Goal: Task Accomplishment & Management: Manage account settings

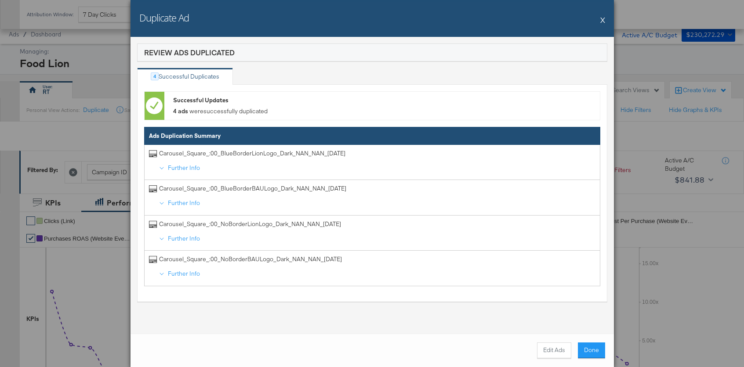
scroll to position [476, 0]
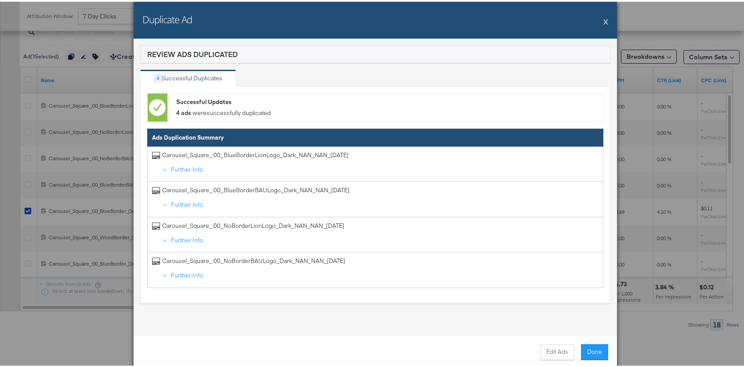
click at [603, 19] on button "X" at bounding box center [605, 20] width 5 height 18
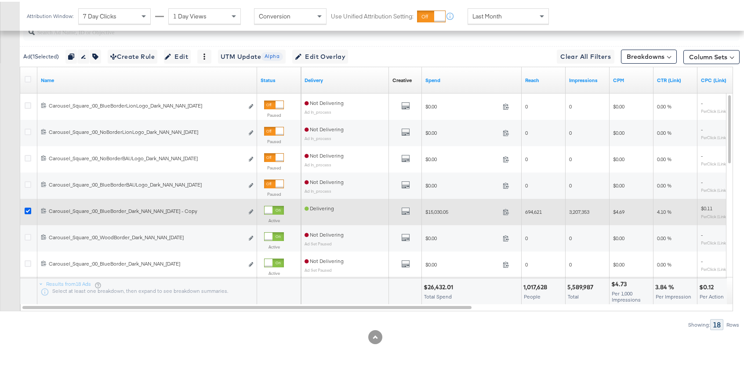
click at [27, 209] on icon at bounding box center [28, 209] width 7 height 7
click at [0, 0] on input "checkbox" at bounding box center [0, 0] width 0 height 0
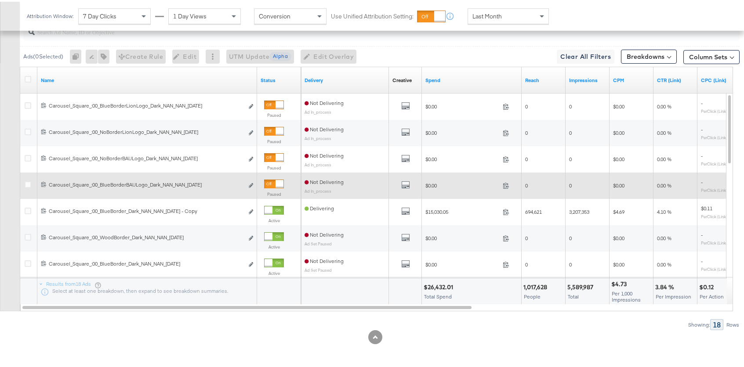
click at [27, 181] on icon at bounding box center [28, 183] width 7 height 7
click at [0, 0] on input "checkbox" at bounding box center [0, 0] width 0 height 0
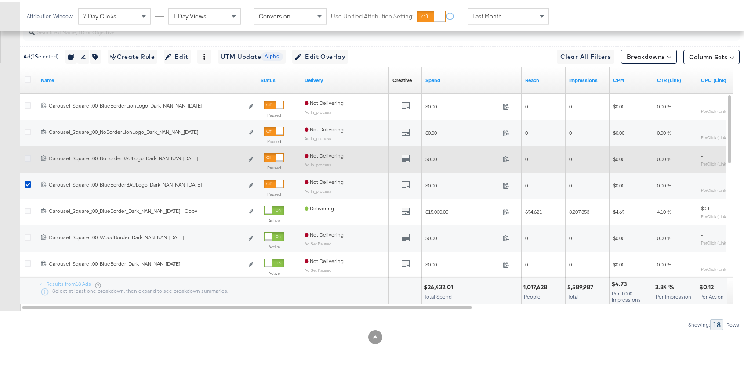
click at [29, 153] on icon at bounding box center [28, 156] width 7 height 7
click at [0, 0] on input "checkbox" at bounding box center [0, 0] width 0 height 0
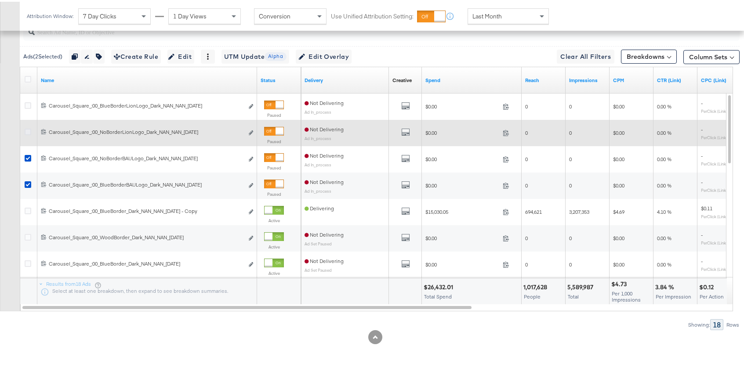
click at [27, 129] on icon at bounding box center [28, 130] width 7 height 7
click at [0, 0] on input "checkbox" at bounding box center [0, 0] width 0 height 0
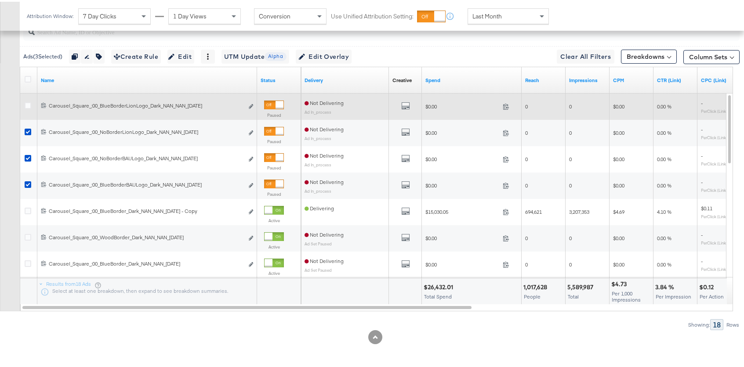
click at [27, 99] on div at bounding box center [29, 105] width 16 height 16
click at [28, 101] on icon at bounding box center [28, 104] width 7 height 7
click at [0, 0] on input "checkbox" at bounding box center [0, 0] width 0 height 0
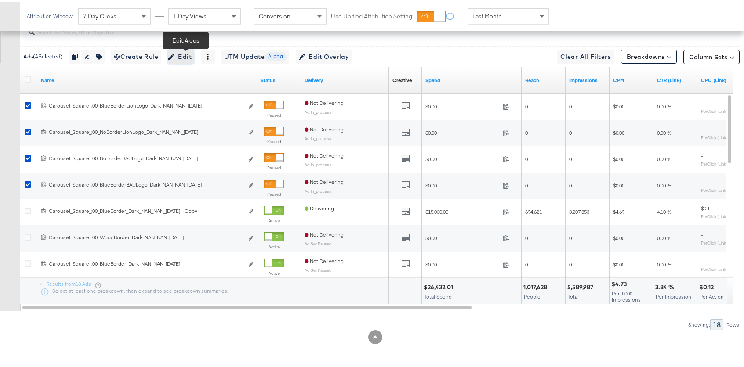
click at [183, 56] on span "Edit" at bounding box center [181, 55] width 22 height 11
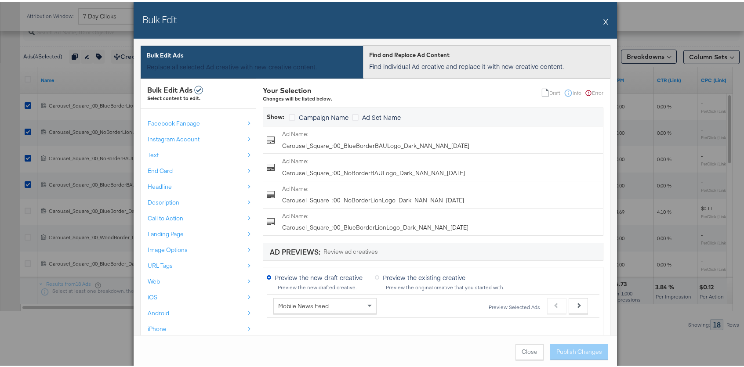
click at [422, 59] on div "Find and Replace Ad Content Find individual Ad creative and replace it with new…" at bounding box center [486, 59] width 235 height 27
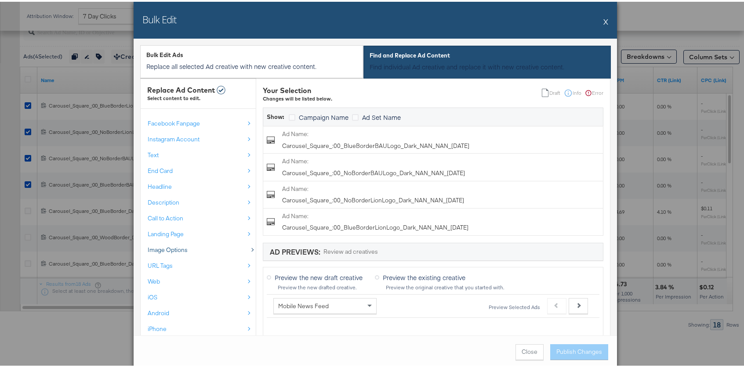
click at [159, 248] on span "Image Options" at bounding box center [168, 248] width 40 height 8
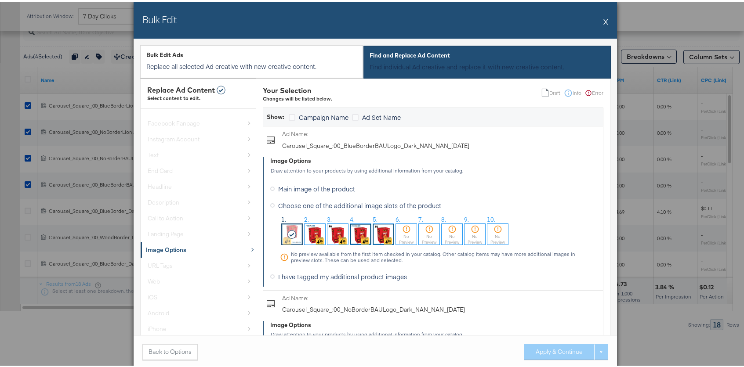
click at [356, 235] on img at bounding box center [360, 232] width 21 height 21
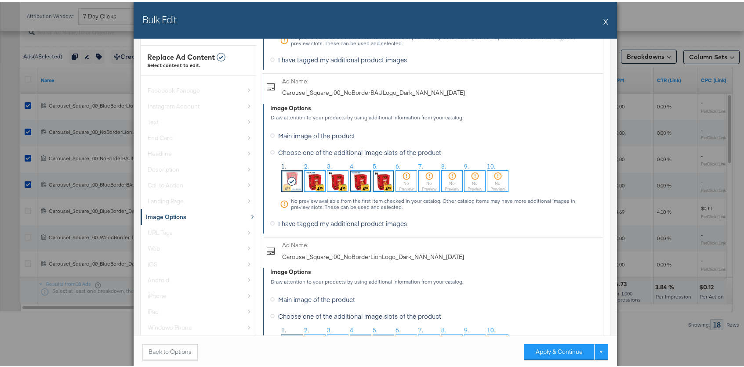
scroll to position [258, 0]
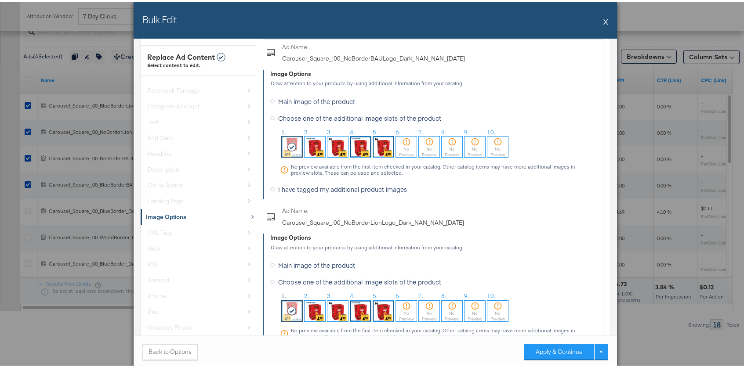
click at [304, 141] on img at bounding box center [314, 145] width 21 height 21
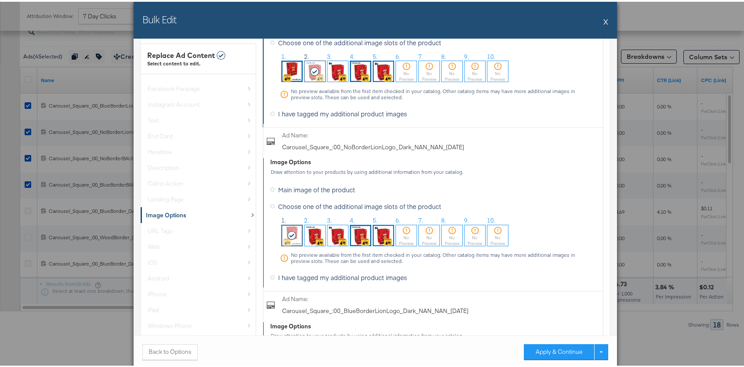
scroll to position [377, 0]
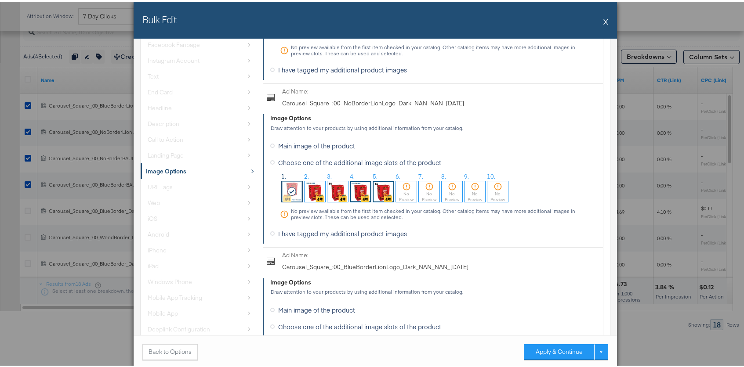
click at [335, 191] on img at bounding box center [337, 190] width 21 height 21
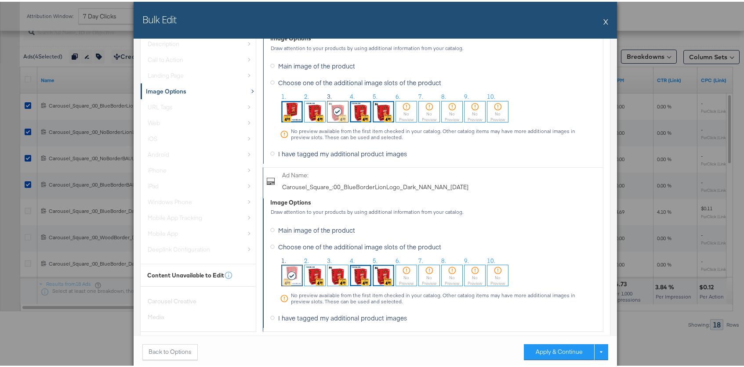
scroll to position [459, 0]
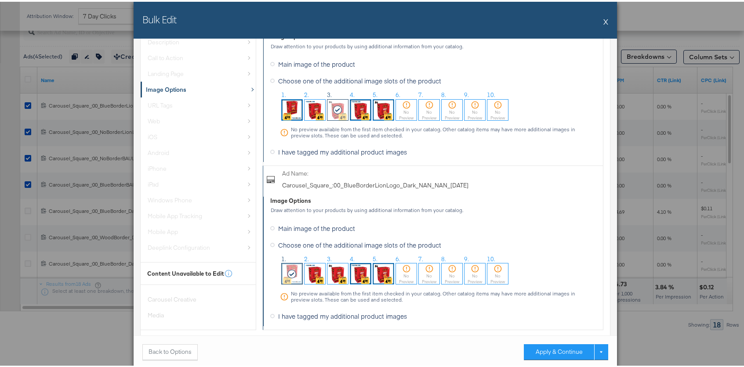
click at [375, 267] on img at bounding box center [383, 272] width 21 height 21
click at [554, 354] on button "Apply & Continue" at bounding box center [559, 351] width 70 height 16
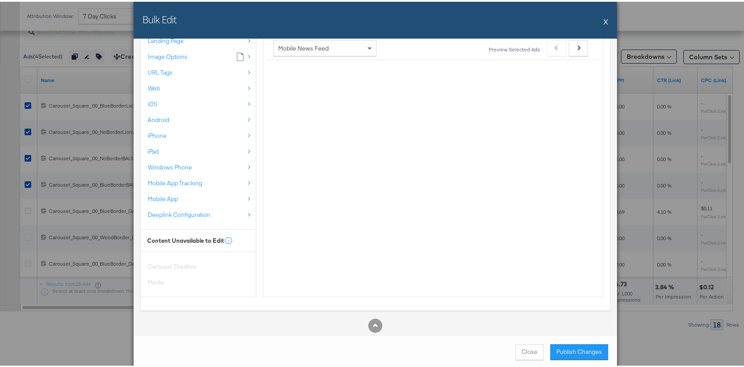
click at [579, 351] on button "Publish Changes" at bounding box center [579, 351] width 58 height 16
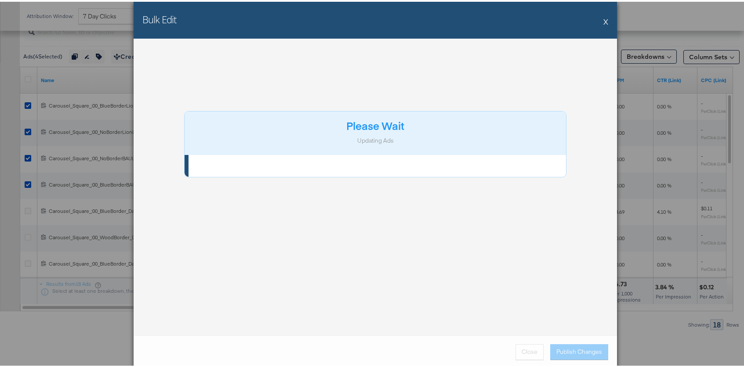
scroll to position [0, 0]
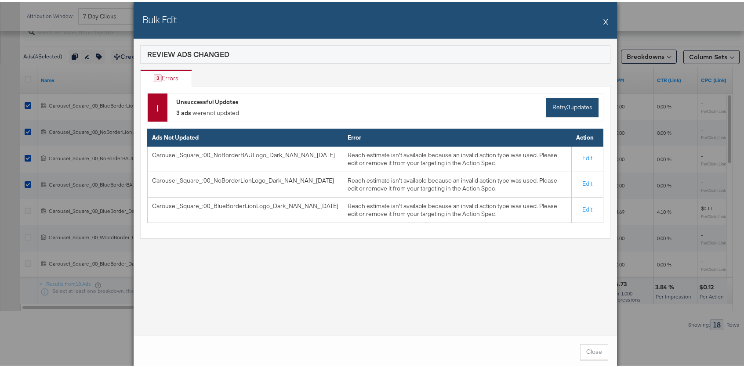
click at [562, 109] on button "Retry 3 updates" at bounding box center [572, 105] width 52 height 19
click at [552, 105] on button "Retry 3 updates" at bounding box center [572, 105] width 52 height 19
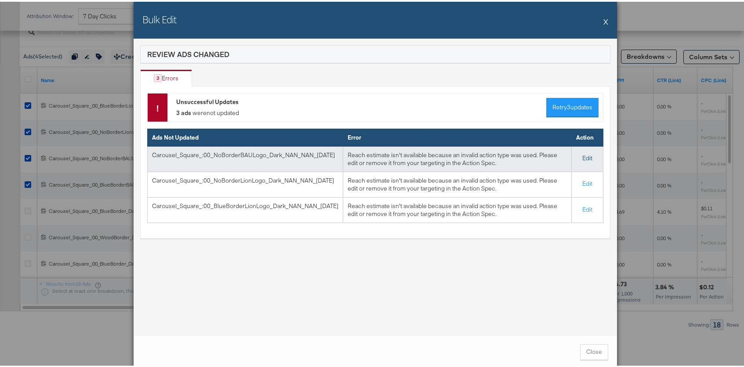
click at [585, 156] on span "Edit" at bounding box center [587, 156] width 10 height 8
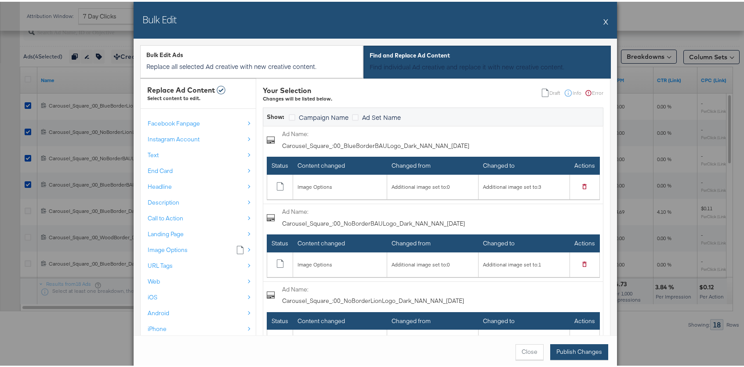
click at [567, 348] on button "Publish Changes" at bounding box center [579, 351] width 58 height 16
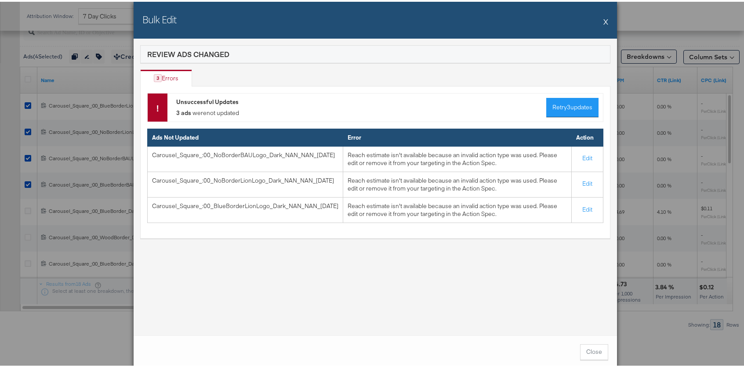
click at [603, 20] on button "X" at bounding box center [605, 20] width 5 height 18
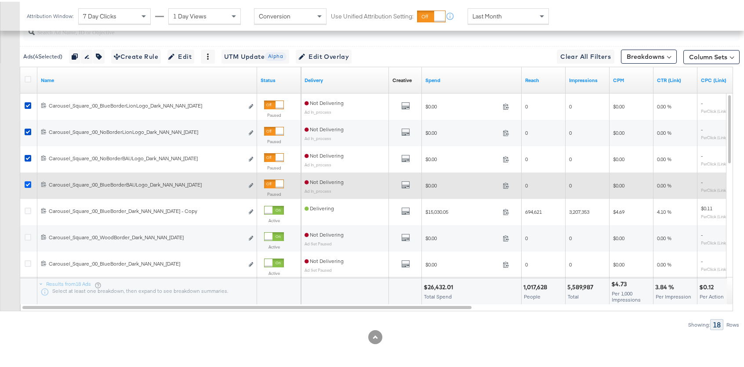
click at [28, 182] on icon at bounding box center [28, 183] width 7 height 7
click at [0, 0] on input "checkbox" at bounding box center [0, 0] width 0 height 0
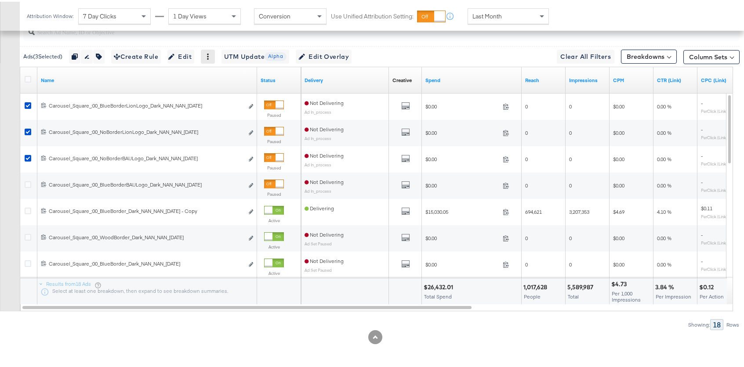
click at [214, 58] on div at bounding box center [208, 55] width 14 height 14
click at [209, 55] on icon at bounding box center [208, 55] width 2 height 6
click at [237, 94] on div "Delete" at bounding box center [238, 97] width 48 height 14
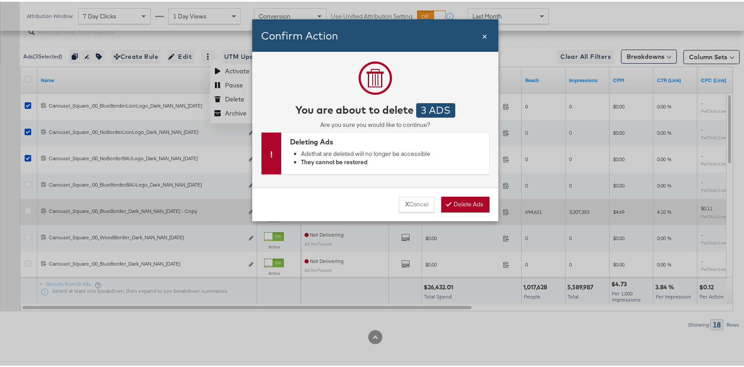
click at [420, 205] on button "X Cancel" at bounding box center [417, 203] width 36 height 16
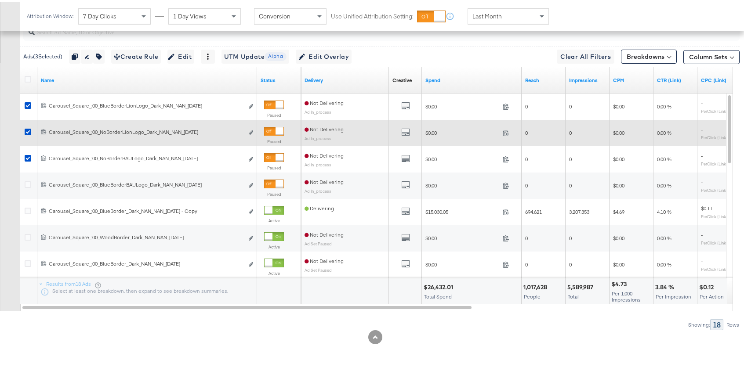
drag, startPoint x: 29, startPoint y: 155, endPoint x: 29, endPoint y: 143, distance: 11.4
click at [29, 154] on icon at bounding box center [28, 156] width 7 height 7
click at [0, 0] on input "checkbox" at bounding box center [0, 0] width 0 height 0
drag, startPoint x: 29, startPoint y: 132, endPoint x: 29, endPoint y: 126, distance: 6.2
click at [29, 132] on icon at bounding box center [28, 130] width 7 height 7
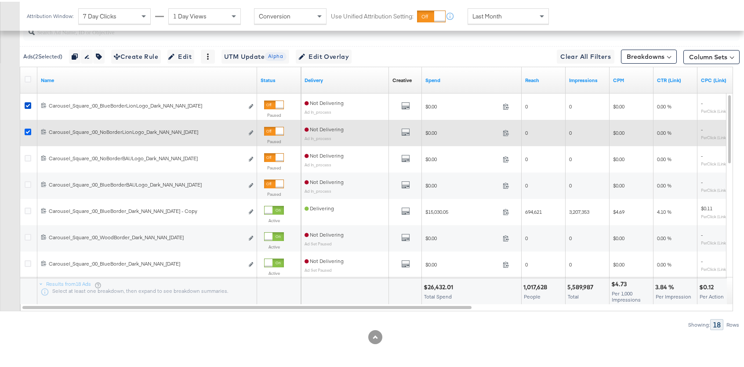
click at [0, 0] on input "checkbox" at bounding box center [0, 0] width 0 height 0
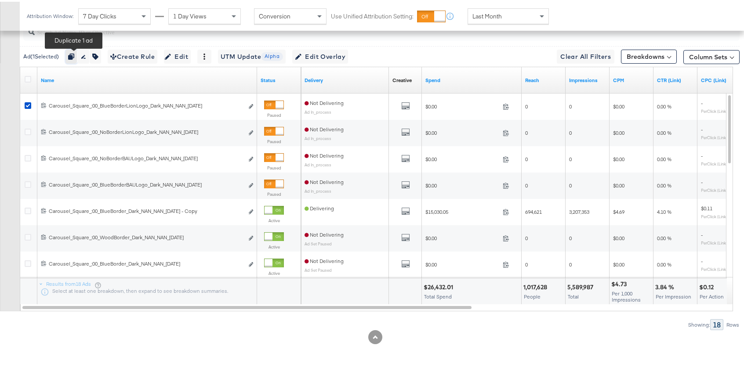
click at [74, 54] on icon "button" at bounding box center [71, 55] width 6 height 6
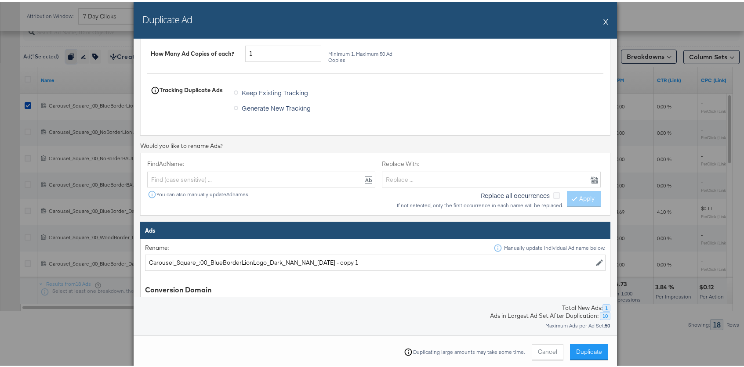
scroll to position [188, 0]
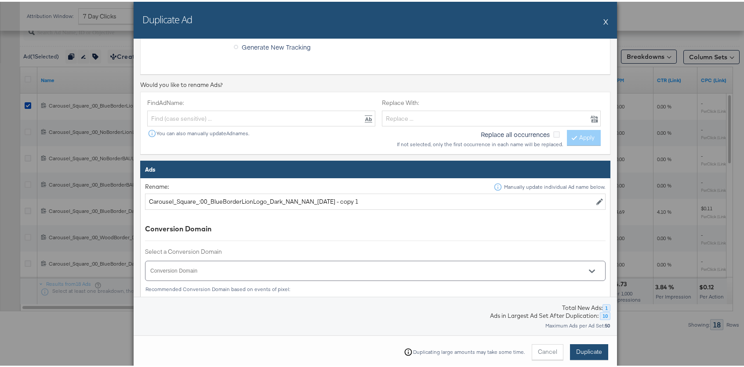
click at [585, 347] on span "Duplicate" at bounding box center [589, 350] width 26 height 8
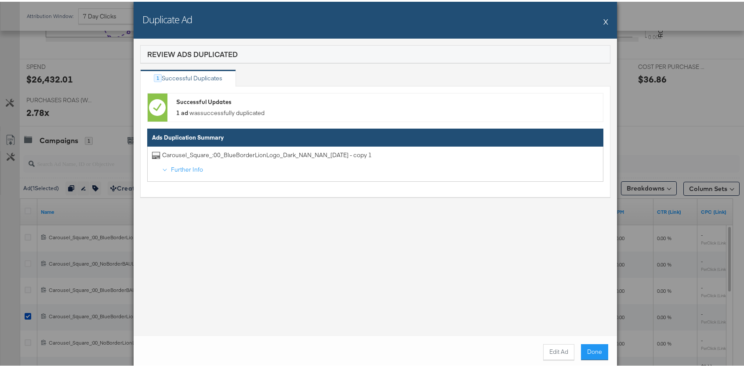
scroll to position [476, 0]
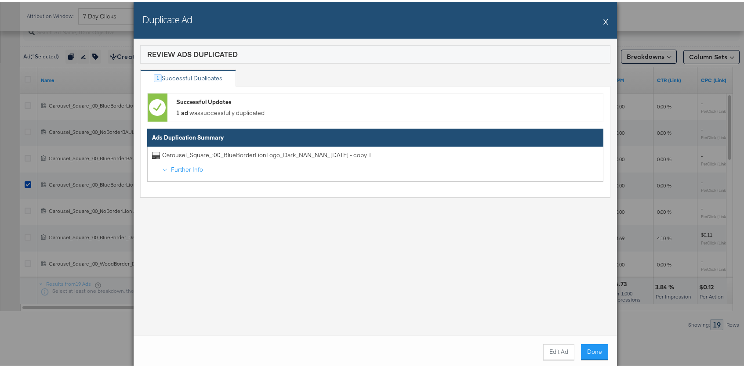
click at [603, 20] on button "X" at bounding box center [605, 20] width 5 height 18
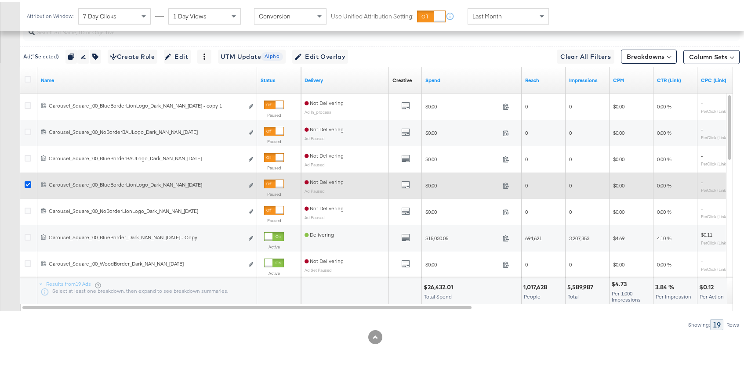
click at [27, 181] on icon at bounding box center [28, 183] width 7 height 7
click at [0, 0] on input "checkbox" at bounding box center [0, 0] width 0 height 0
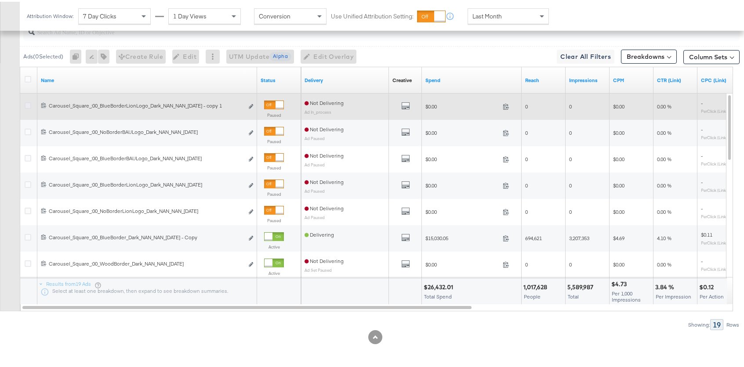
click at [29, 103] on icon at bounding box center [28, 104] width 7 height 7
click at [0, 0] on input "checkbox" at bounding box center [0, 0] width 0 height 0
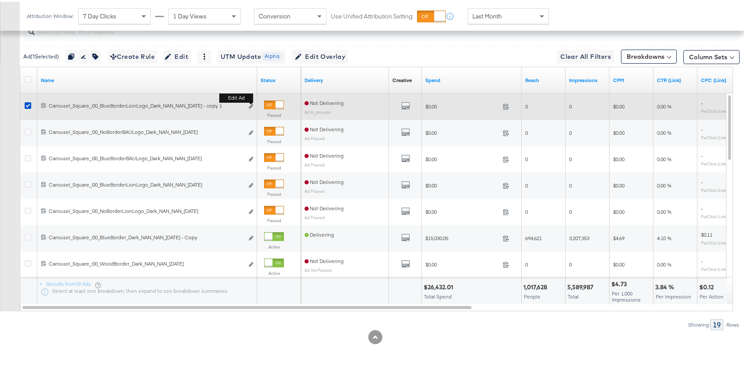
click at [253, 104] on button "Edit ad" at bounding box center [250, 105] width 5 height 9
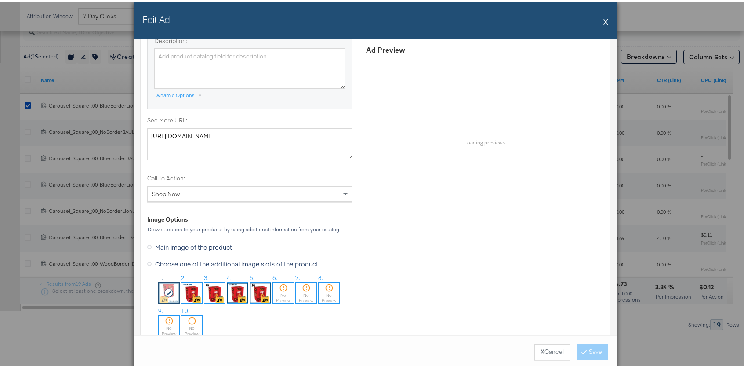
scroll to position [740, 0]
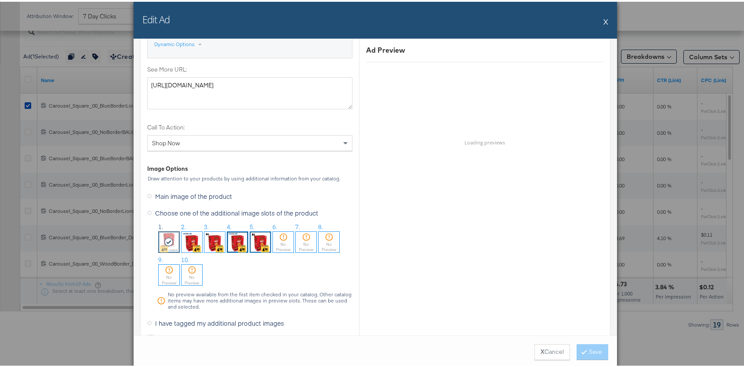
click at [260, 233] on img at bounding box center [260, 240] width 21 height 21
click at [585, 354] on button "Save" at bounding box center [592, 351] width 32 height 16
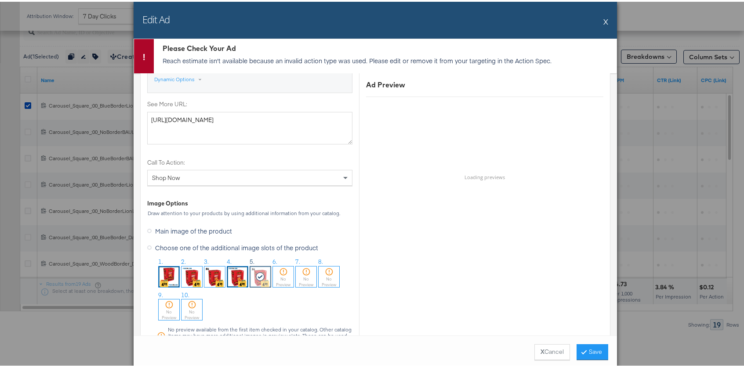
click at [601, 354] on button "Save" at bounding box center [592, 351] width 32 height 16
click at [603, 22] on button "X" at bounding box center [605, 20] width 5 height 18
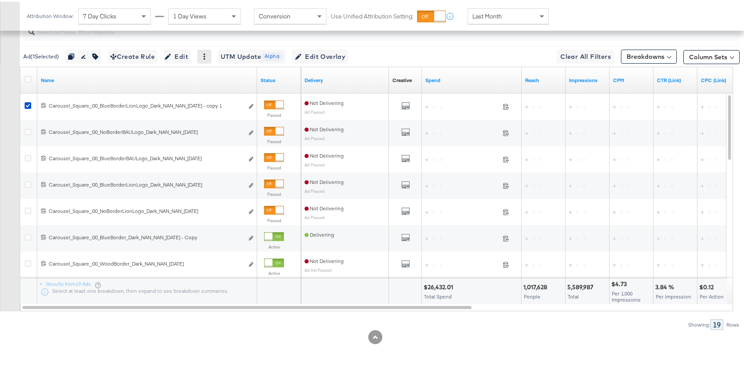
click at [211, 56] on div at bounding box center [204, 55] width 14 height 14
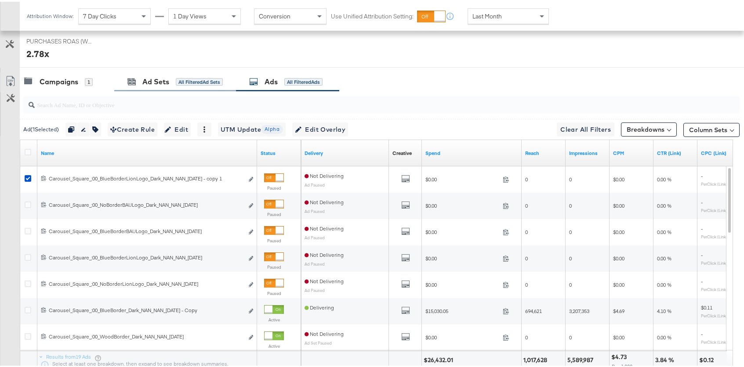
scroll to position [398, 0]
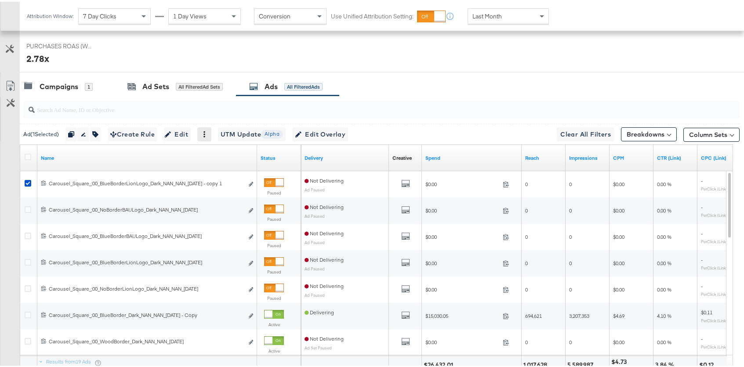
click at [207, 134] on icon at bounding box center [204, 133] width 6 height 6
click at [227, 178] on div "Delete" at bounding box center [235, 175] width 48 height 14
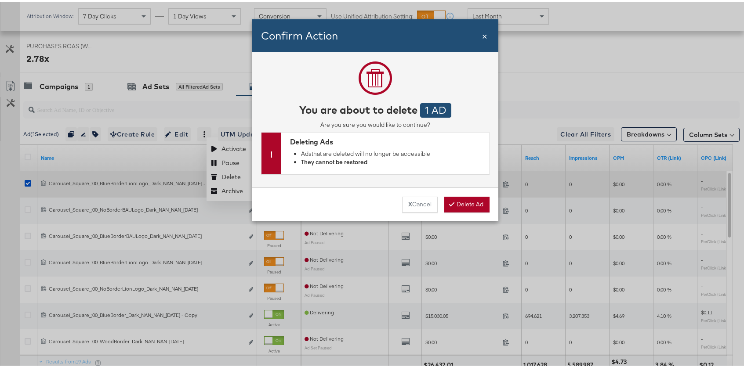
drag, startPoint x: 466, startPoint y: 206, endPoint x: 383, endPoint y: 170, distance: 90.7
click at [466, 206] on button "Delete Ad" at bounding box center [466, 203] width 45 height 16
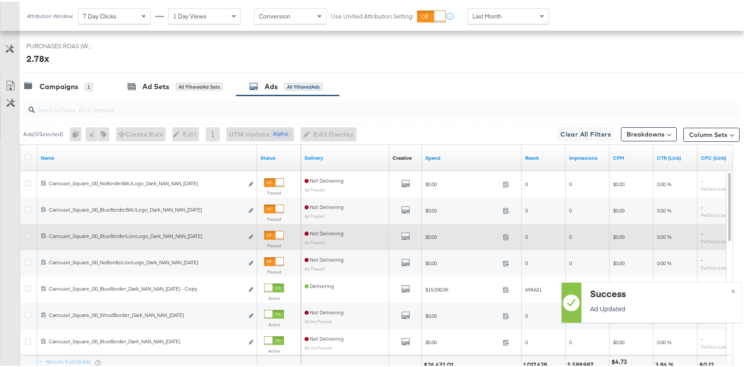
click at [29, 235] on icon at bounding box center [28, 234] width 7 height 7
click at [0, 0] on input "checkbox" at bounding box center [0, 0] width 0 height 0
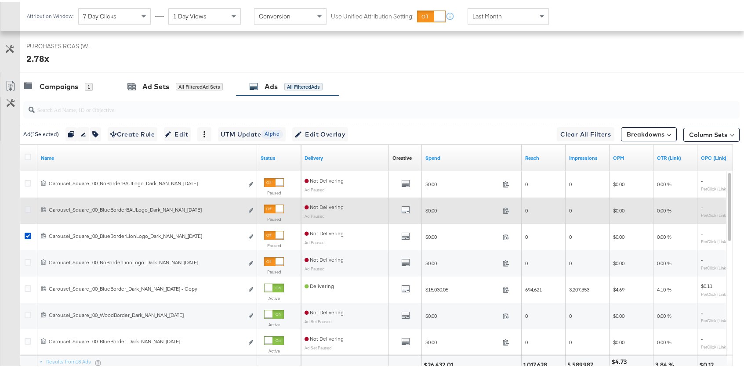
click at [29, 206] on icon at bounding box center [28, 208] width 7 height 7
click at [0, 0] on input "checkbox" at bounding box center [0, 0] width 0 height 0
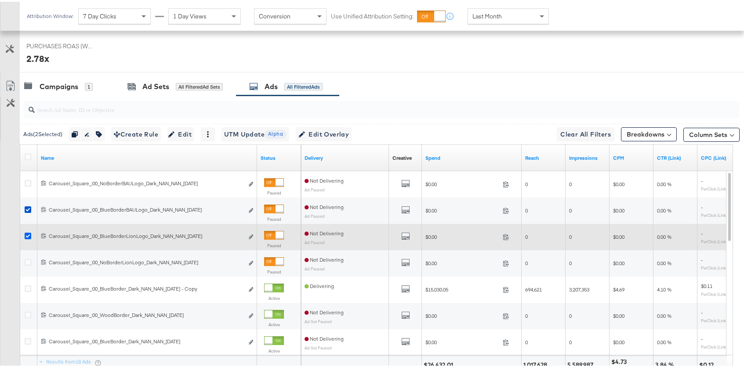
click at [27, 233] on icon at bounding box center [28, 234] width 7 height 7
click at [0, 0] on input "checkbox" at bounding box center [0, 0] width 0 height 0
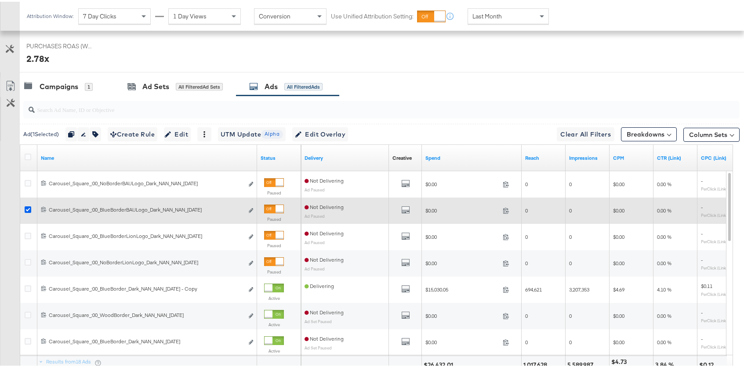
click at [29, 207] on icon at bounding box center [28, 208] width 7 height 7
click at [0, 0] on input "checkbox" at bounding box center [0, 0] width 0 height 0
click at [29, 206] on icon at bounding box center [28, 208] width 7 height 7
click at [0, 0] on input "checkbox" at bounding box center [0, 0] width 0 height 0
drag, startPoint x: 29, startPoint y: 181, endPoint x: 26, endPoint y: 214, distance: 34.0
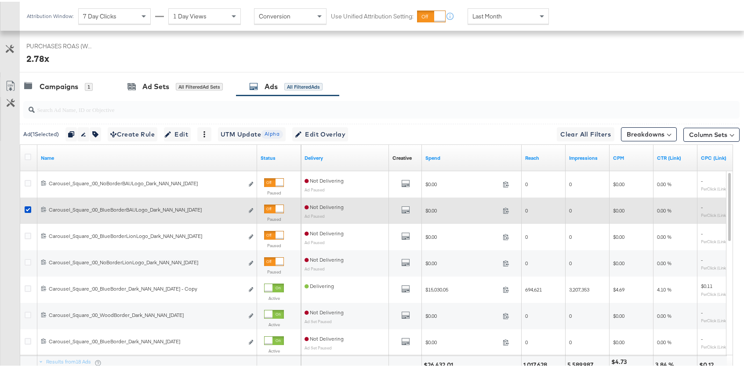
click at [29, 181] on icon at bounding box center [28, 181] width 7 height 7
click at [0, 0] on input "checkbox" at bounding box center [0, 0] width 0 height 0
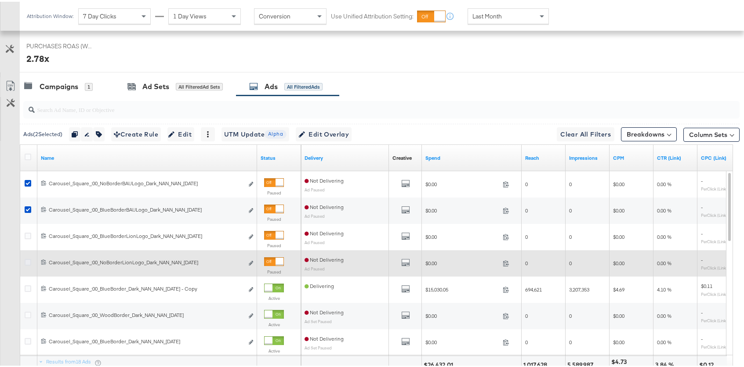
click at [29, 262] on icon at bounding box center [28, 260] width 7 height 7
click at [0, 0] on input "checkbox" at bounding box center [0, 0] width 0 height 0
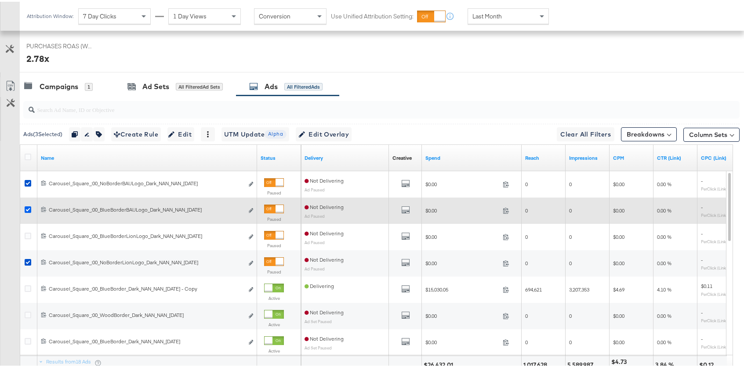
drag, startPoint x: 28, startPoint y: 204, endPoint x: 28, endPoint y: 233, distance: 28.6
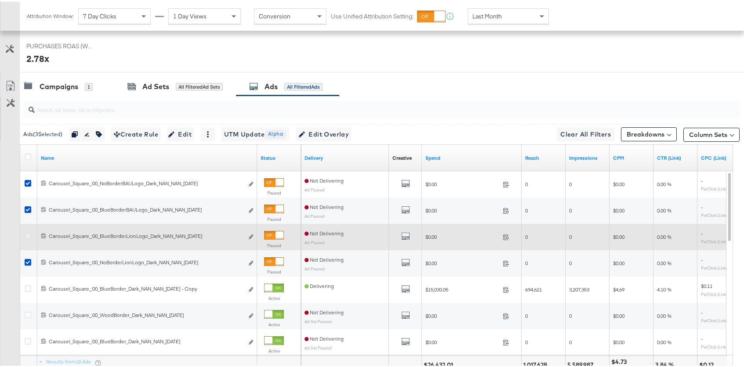
click at [28, 205] on icon at bounding box center [28, 208] width 7 height 7
click at [0, 0] on input "checkbox" at bounding box center [0, 0] width 0 height 0
click at [29, 234] on icon at bounding box center [28, 234] width 7 height 7
click at [0, 0] on input "checkbox" at bounding box center [0, 0] width 0 height 0
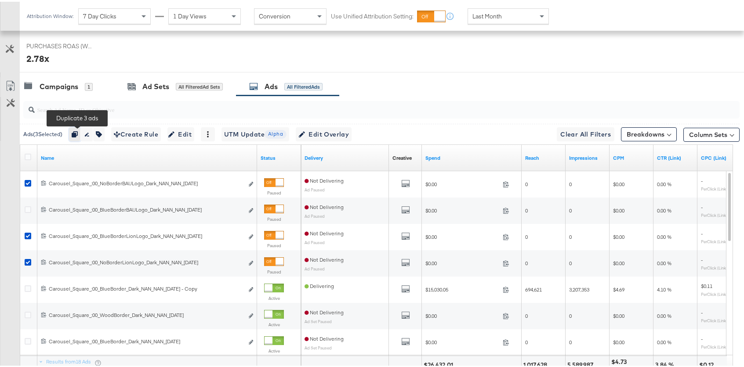
click at [76, 134] on icon "button" at bounding box center [75, 133] width 6 height 6
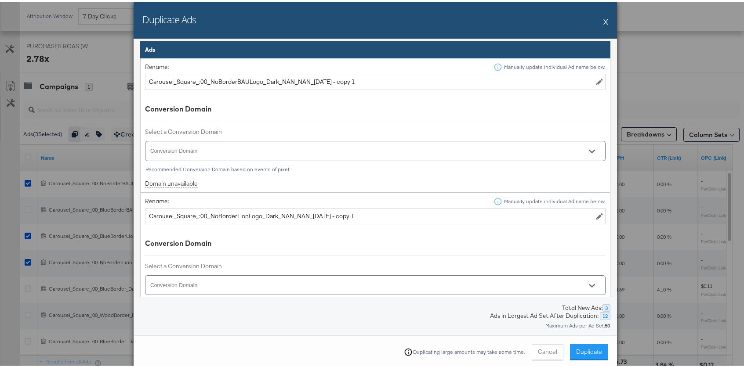
scroll to position [297, 0]
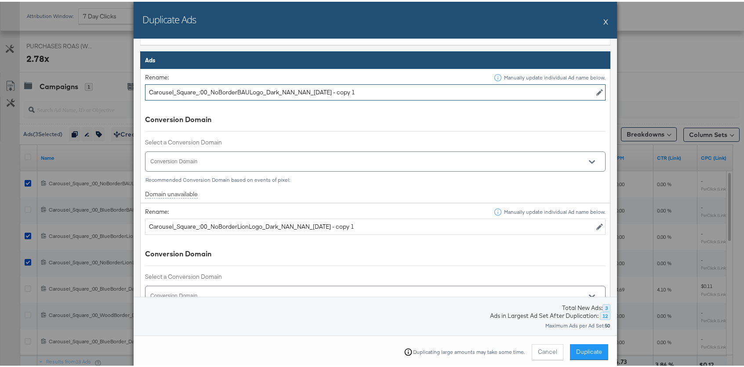
click at [588, 90] on input "Carousel_Square_:00_NoBorderBAULogo_Dark_NAN_NAN_[DATE] - copy 1" at bounding box center [375, 91] width 460 height 16
click at [510, 124] on td "Rename: Manually update individual Ad name below. Carousel_Square_:00_NoBorderB…" at bounding box center [375, 134] width 469 height 134
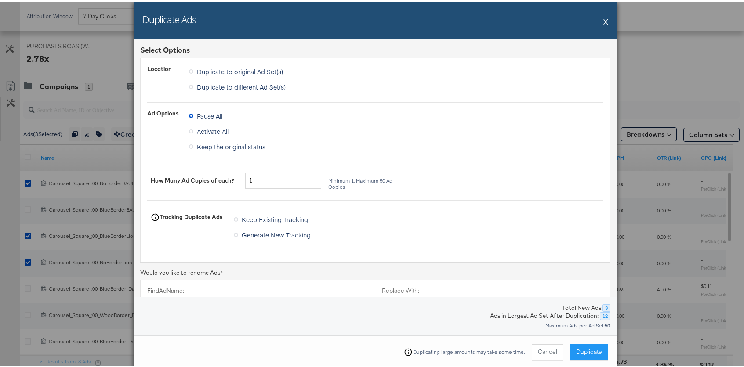
scroll to position [559, 0]
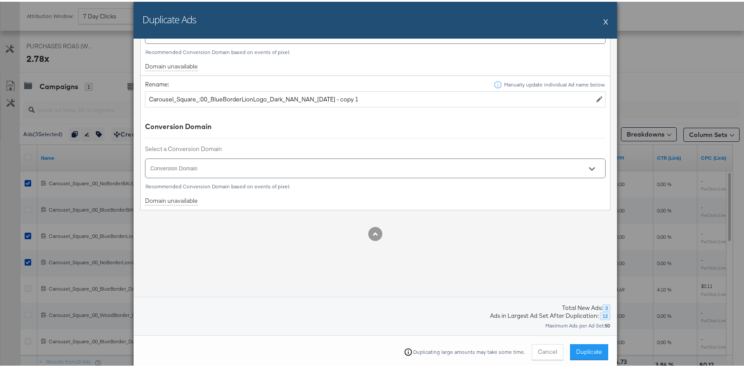
click at [603, 21] on button "X" at bounding box center [605, 20] width 5 height 18
